Goal: Download file/media

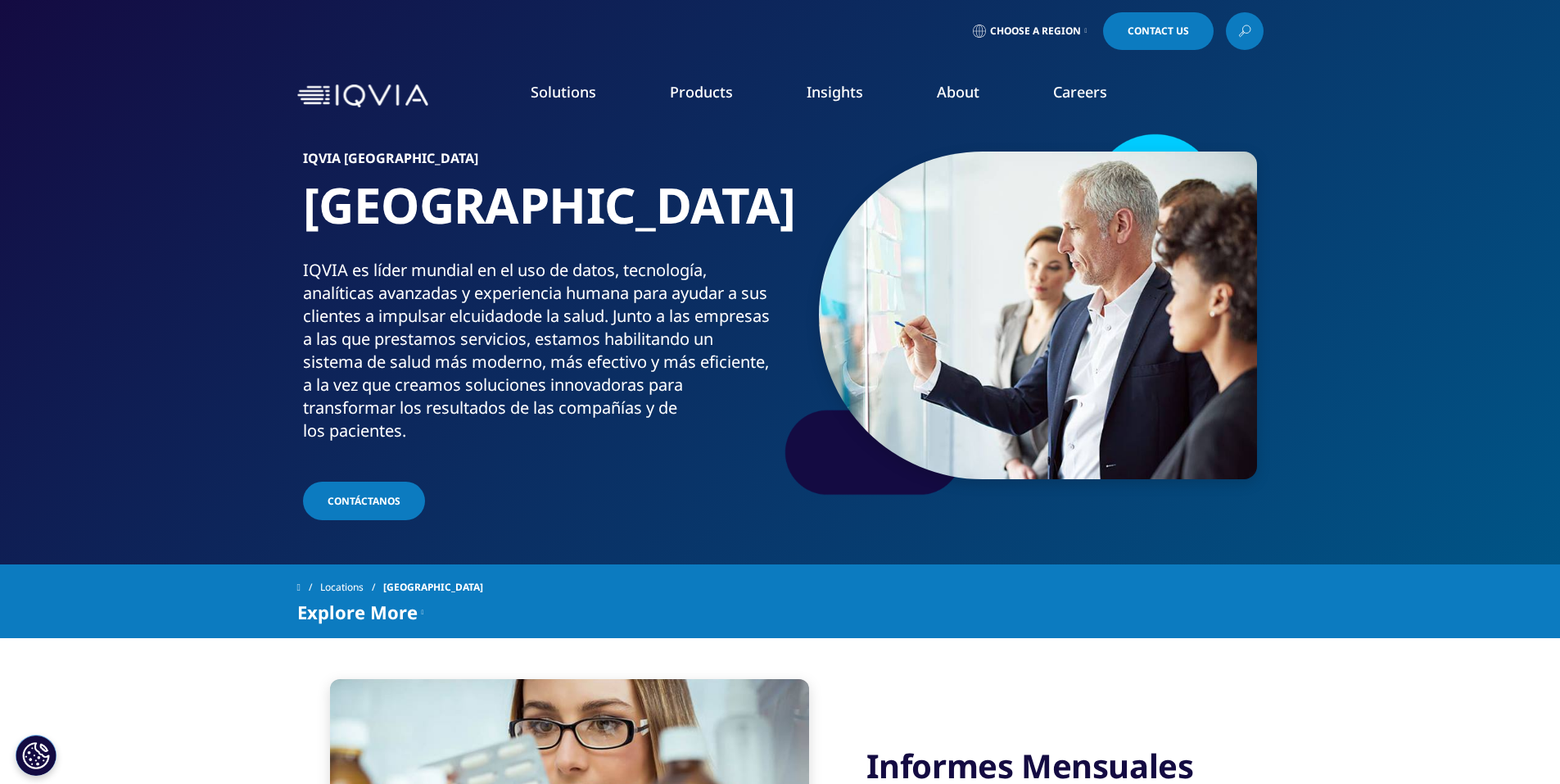
click at [1062, 28] on span "Choose a Region" at bounding box center [1035, 31] width 91 height 13
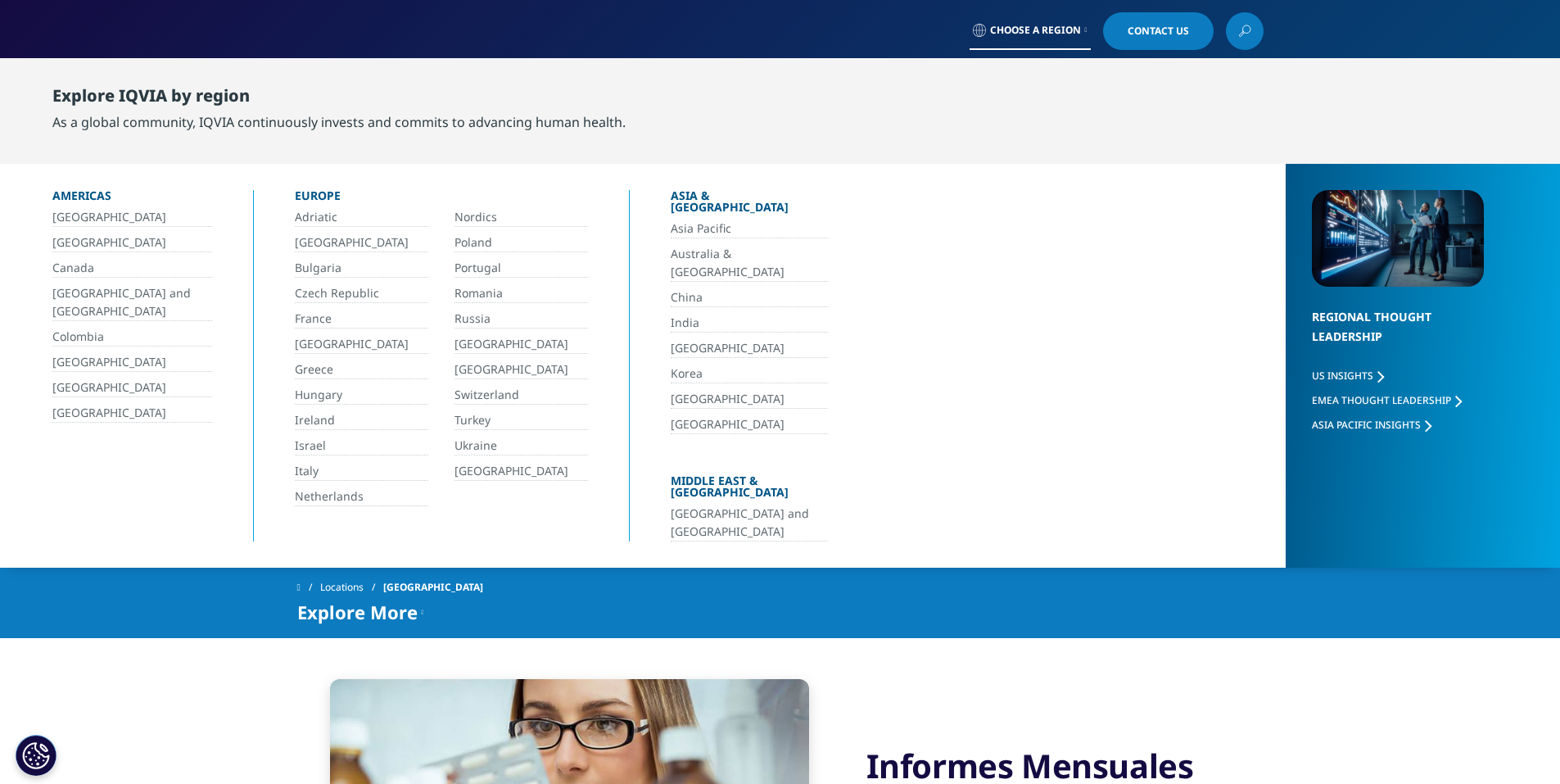
click at [488, 366] on link "[GEOGRAPHIC_DATA]" at bounding box center [521, 369] width 134 height 19
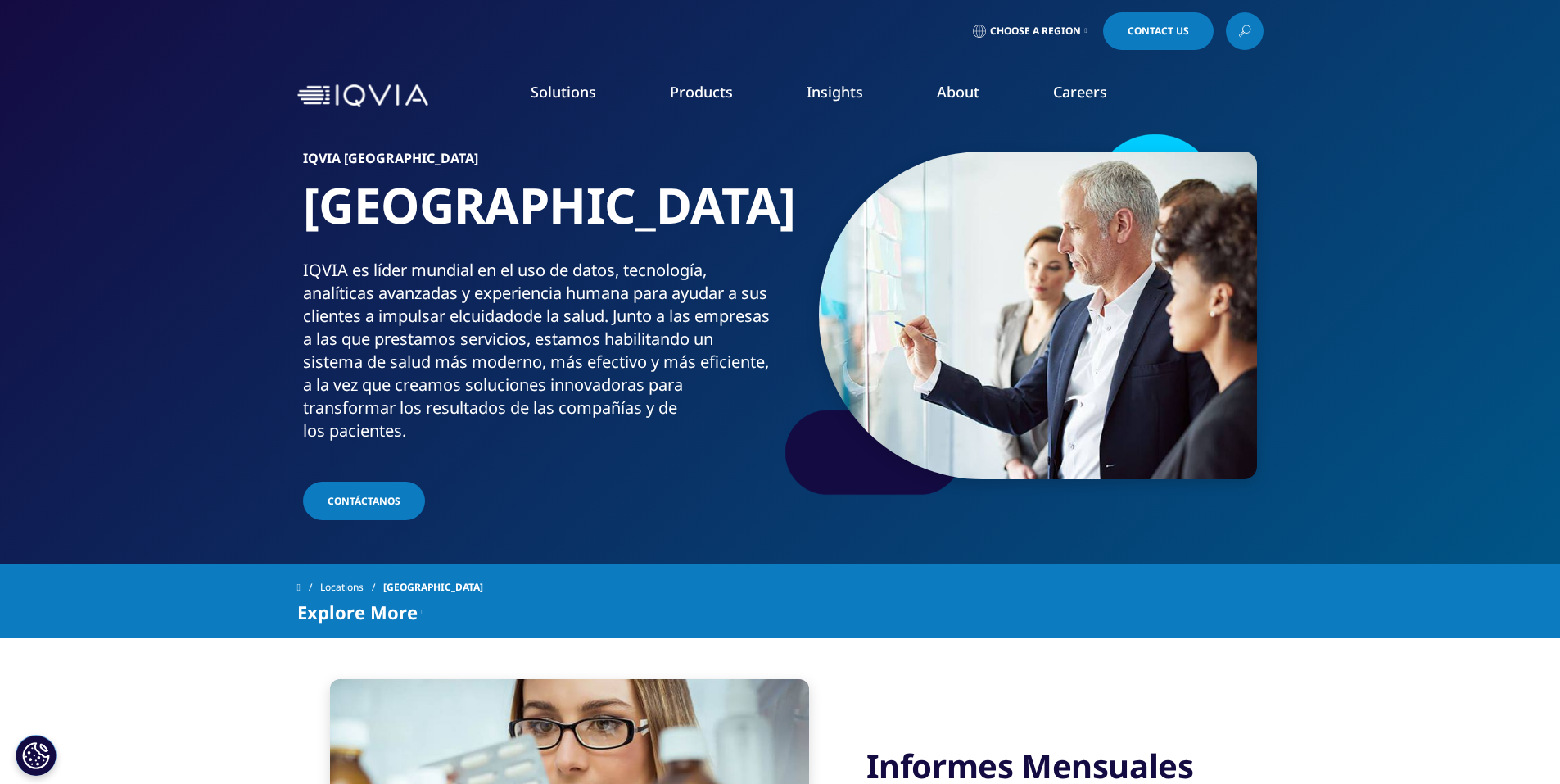
click at [1036, 32] on span "Choose a Region" at bounding box center [1035, 31] width 91 height 13
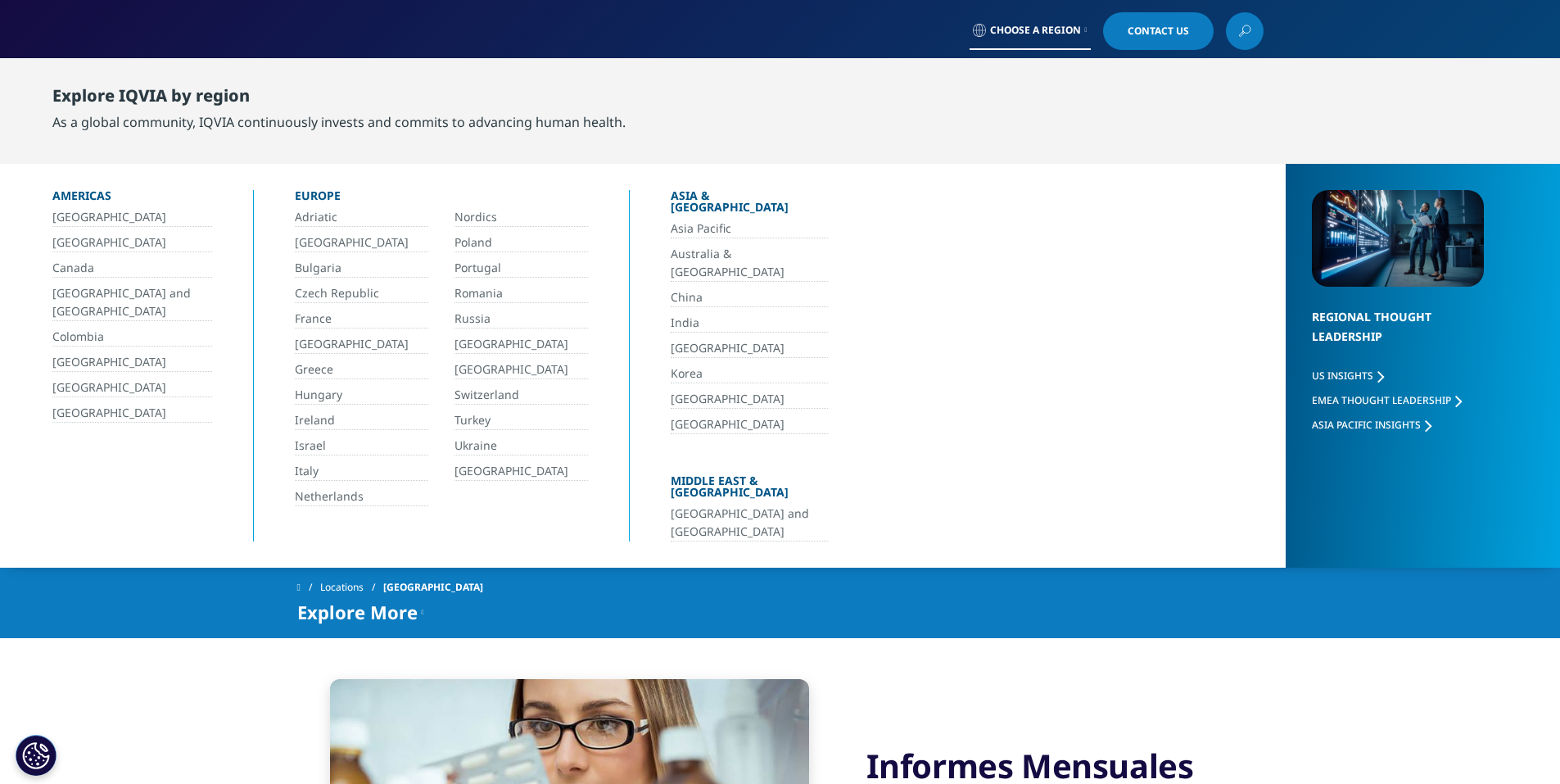
click at [480, 371] on link "[GEOGRAPHIC_DATA]" at bounding box center [521, 369] width 134 height 19
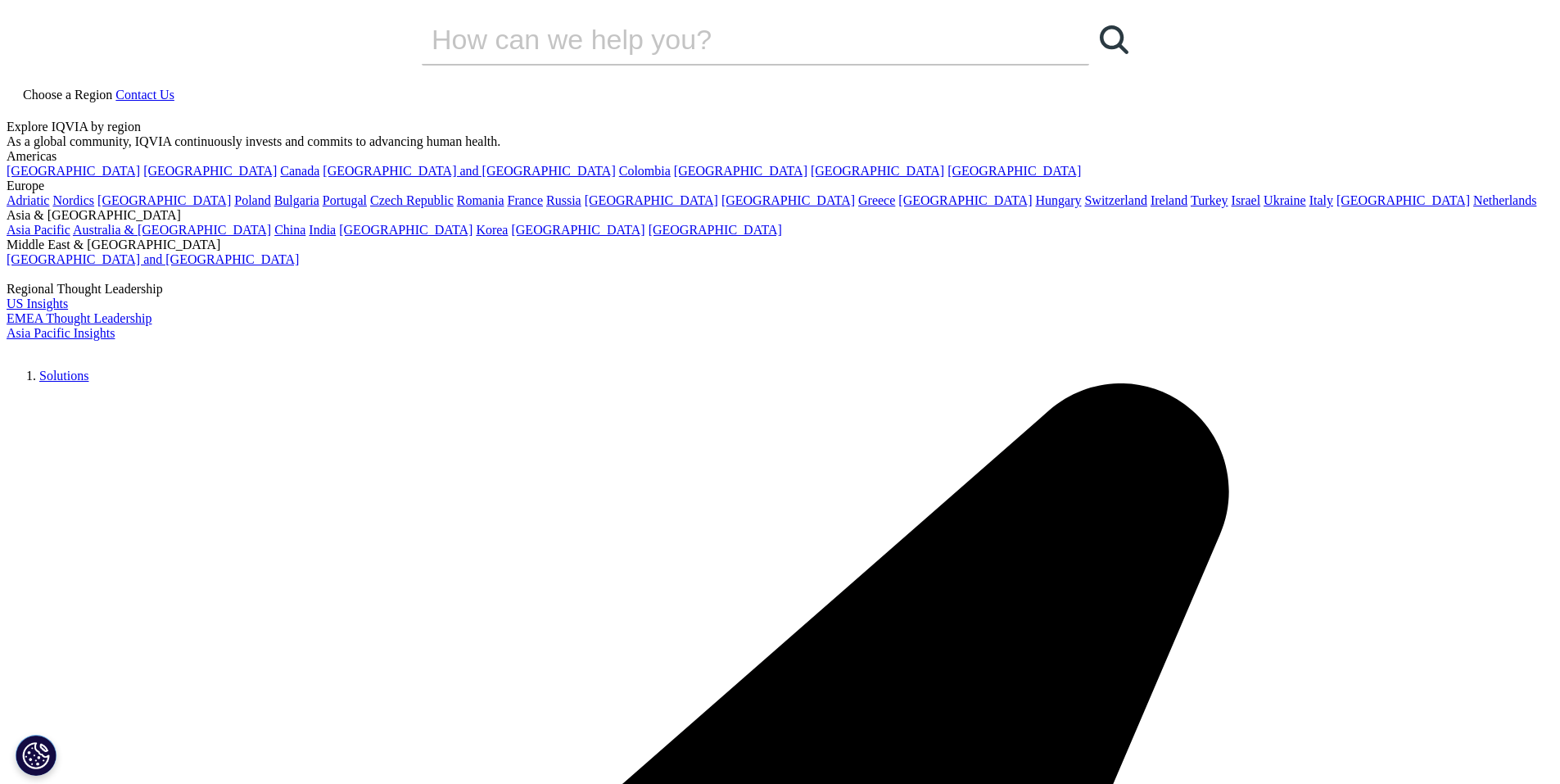
scroll to position [328, 0]
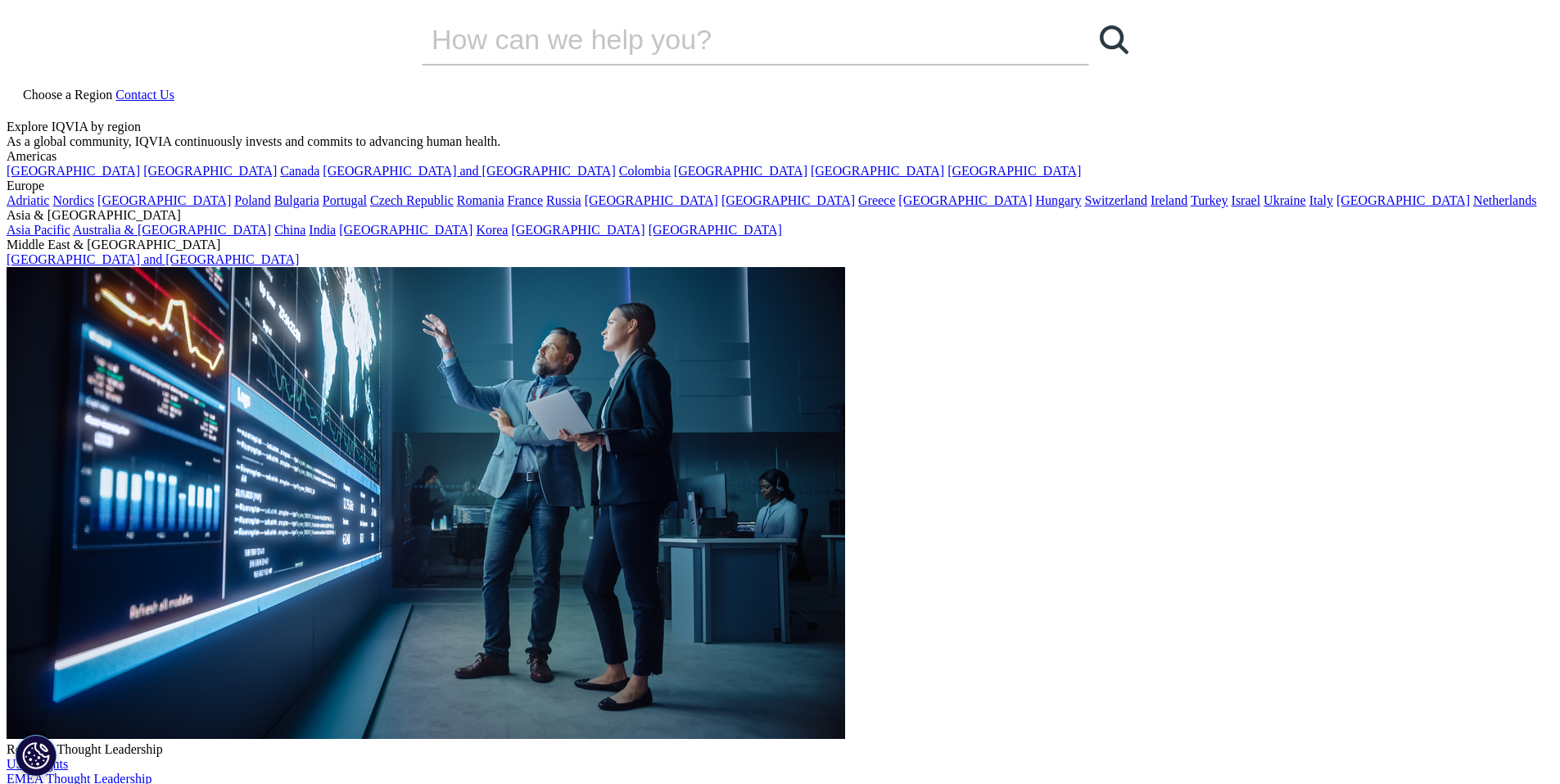
scroll to position [328, 0]
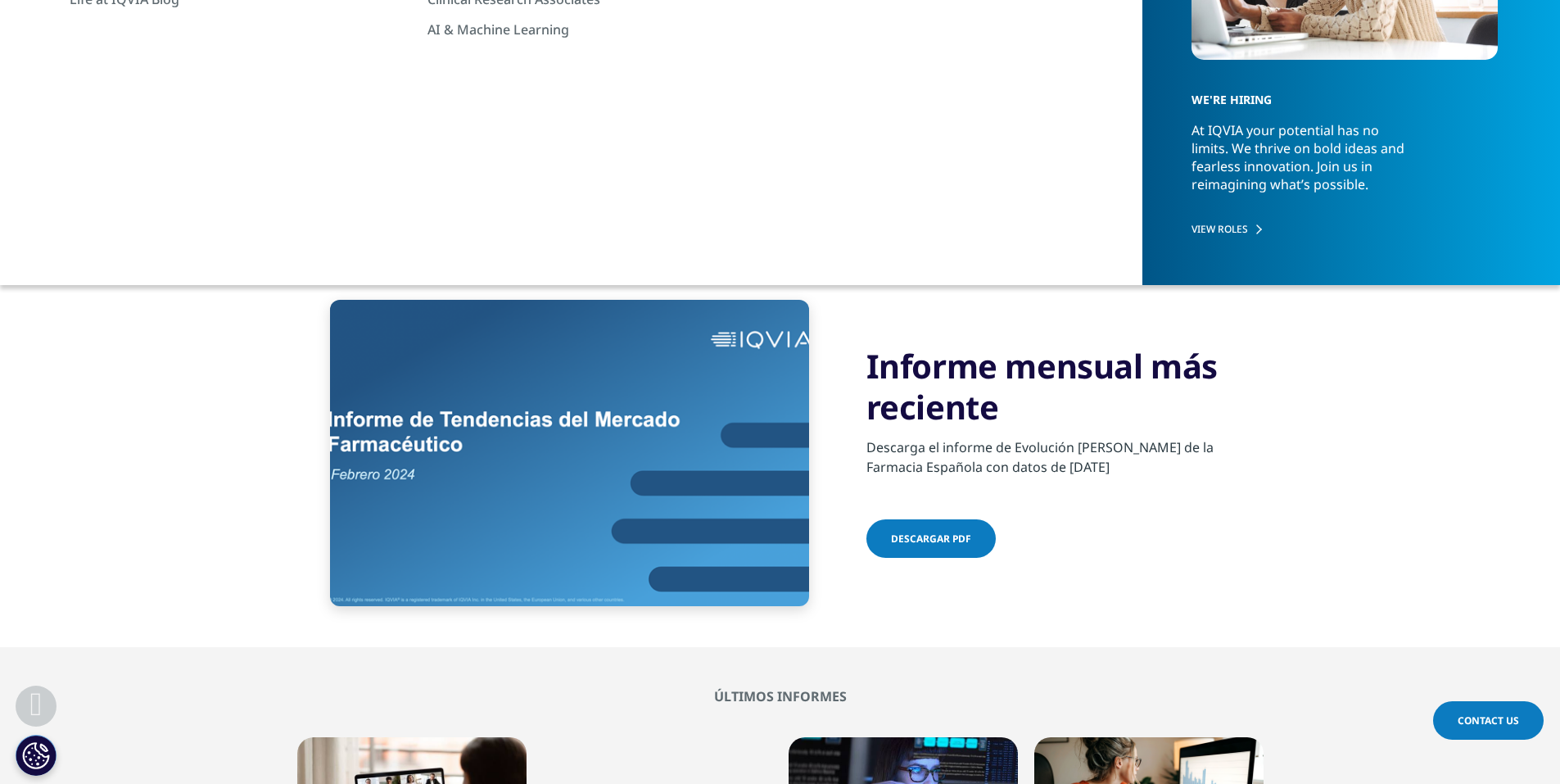
click at [963, 533] on link "Descargar pdf" at bounding box center [931, 538] width 129 height 39
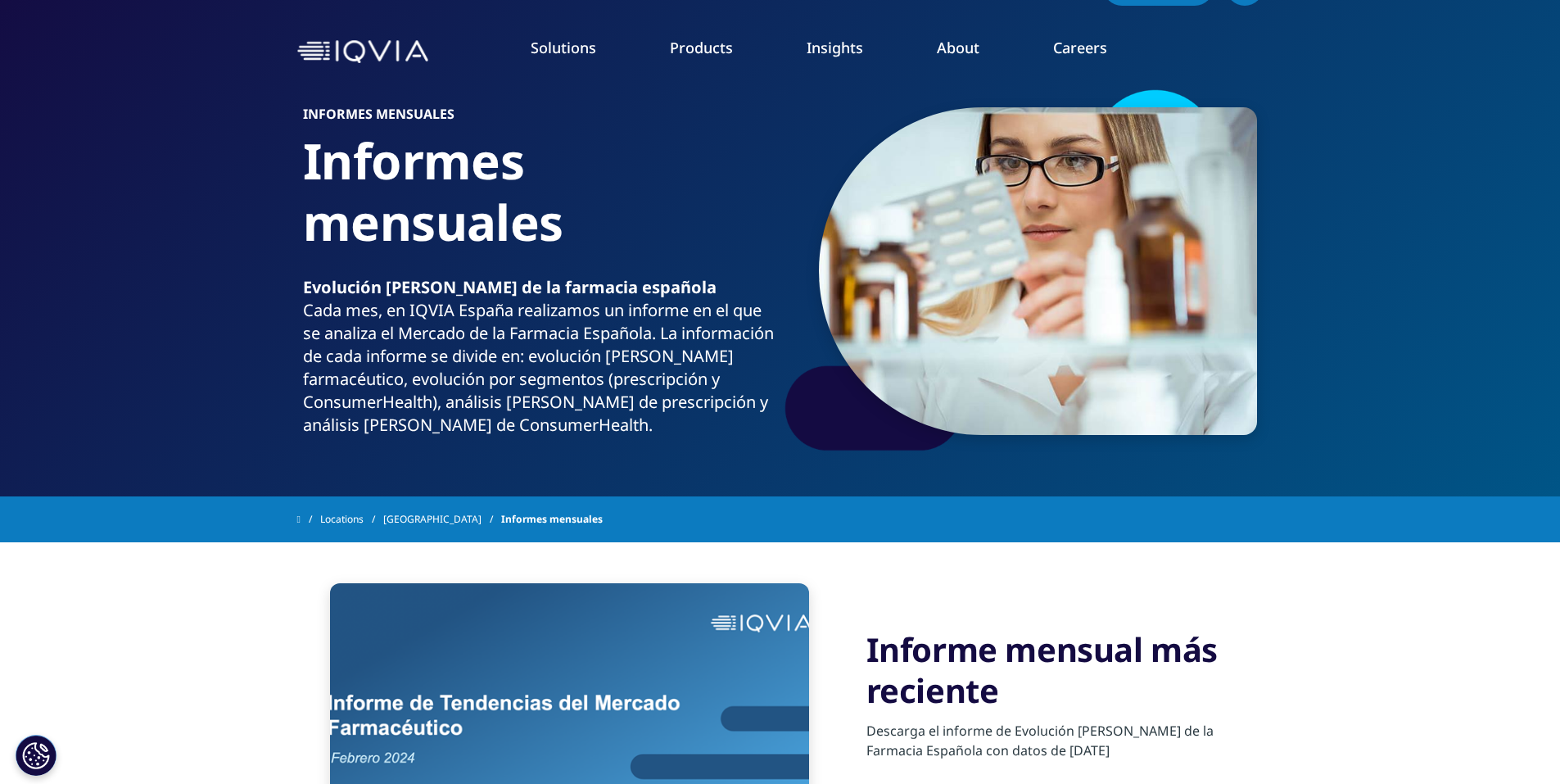
scroll to position [0, 0]
